Goal: Task Accomplishment & Management: Complete application form

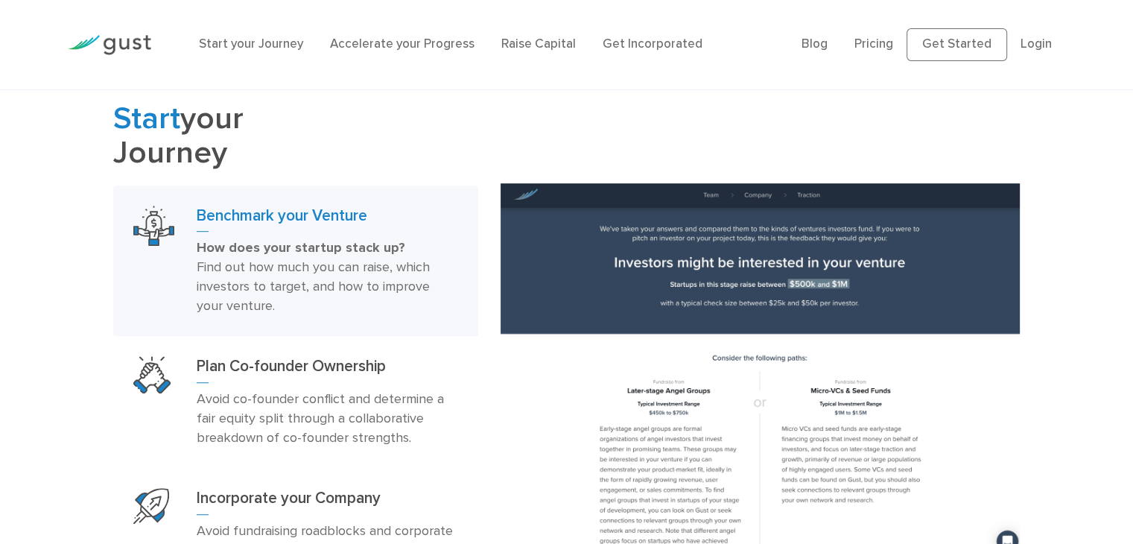
scroll to position [816, 0]
click at [536, 44] on link "Raise Capital" at bounding box center [538, 44] width 74 height 15
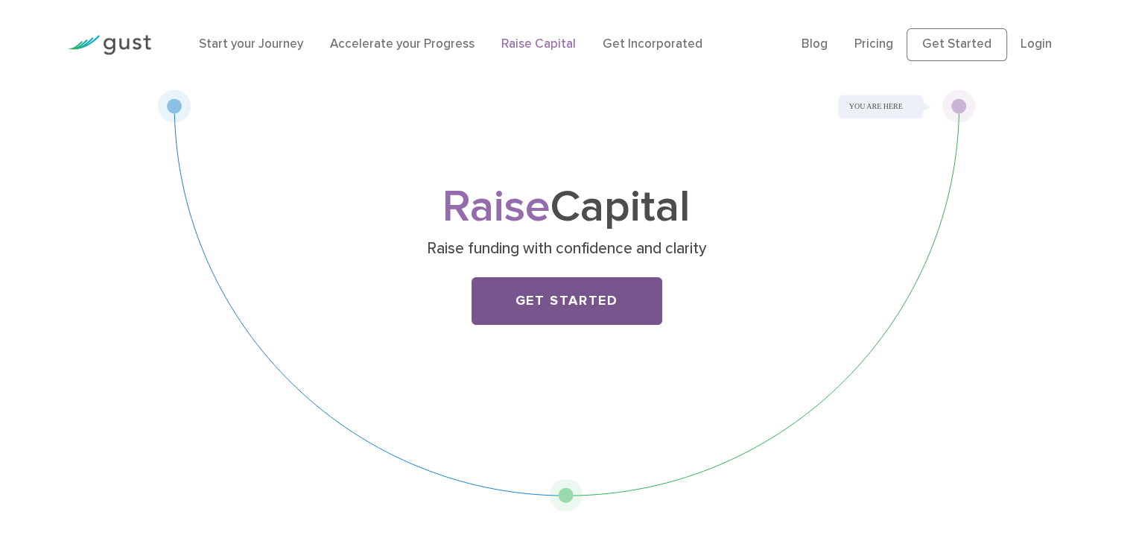
click at [563, 308] on link "Get Started" at bounding box center [567, 301] width 191 height 48
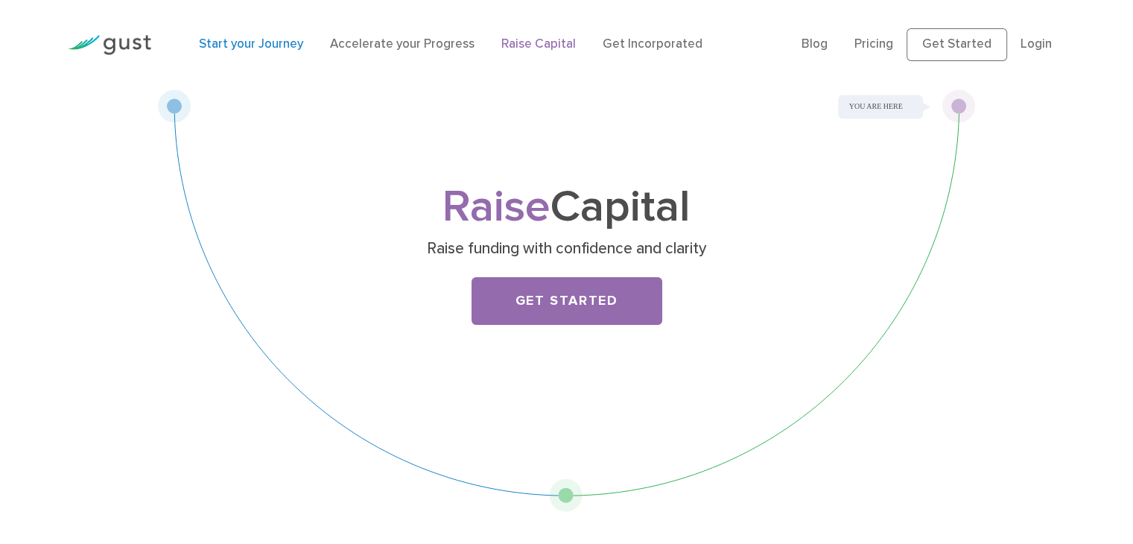
click at [277, 48] on link "Start your Journey" at bounding box center [251, 44] width 104 height 15
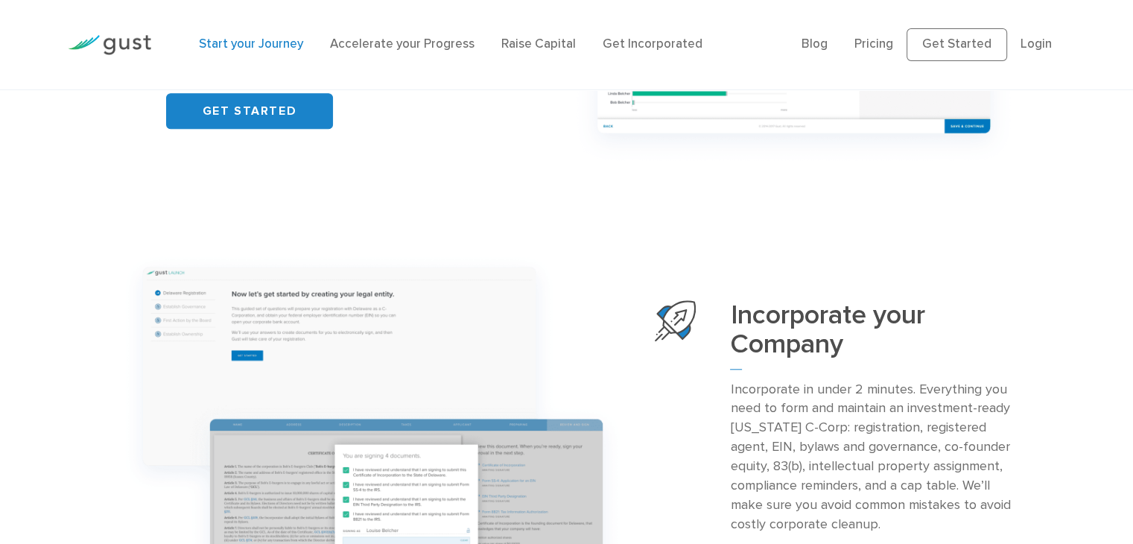
scroll to position [1272, 0]
